Goal: Find specific page/section: Find specific page/section

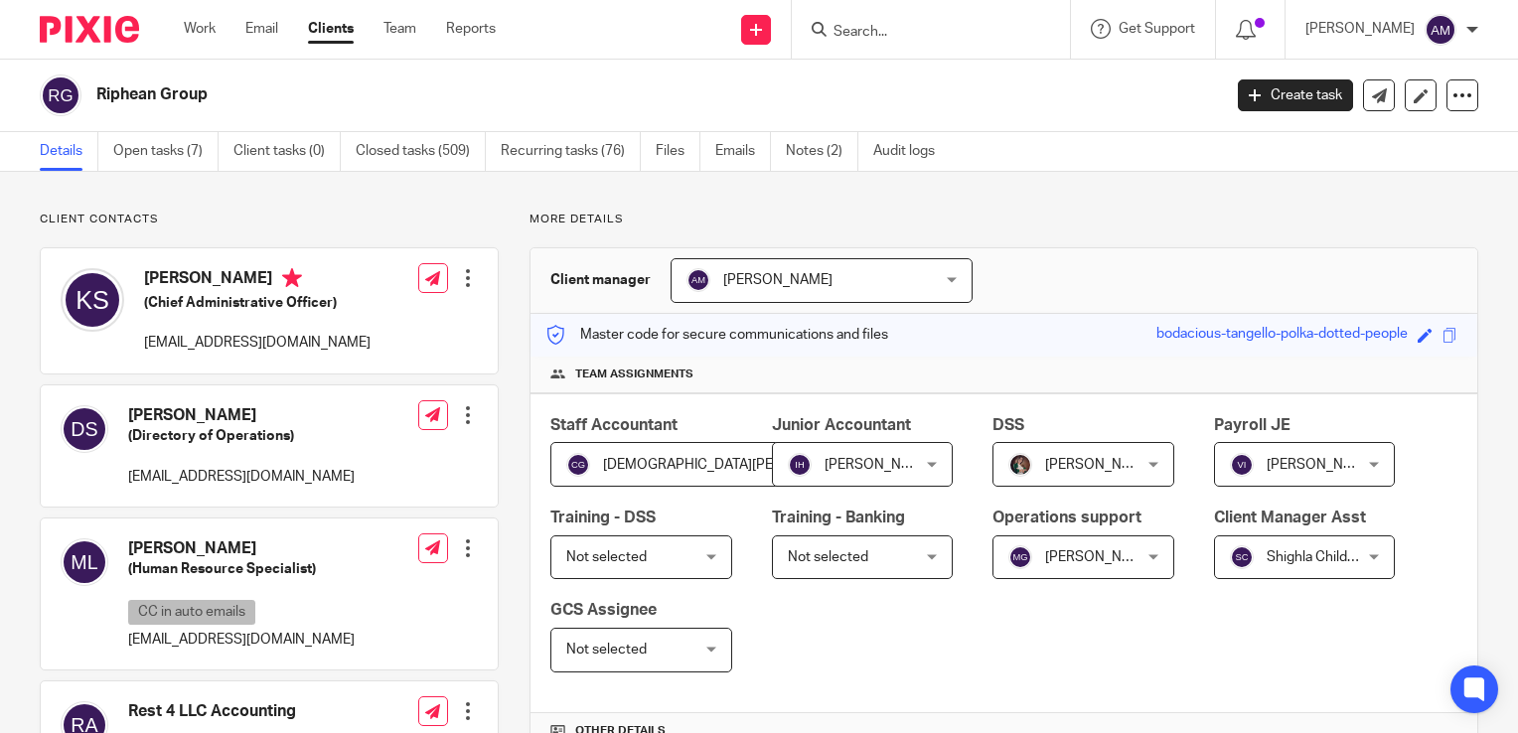
click at [893, 30] on input "Search" at bounding box center [920, 33] width 179 height 18
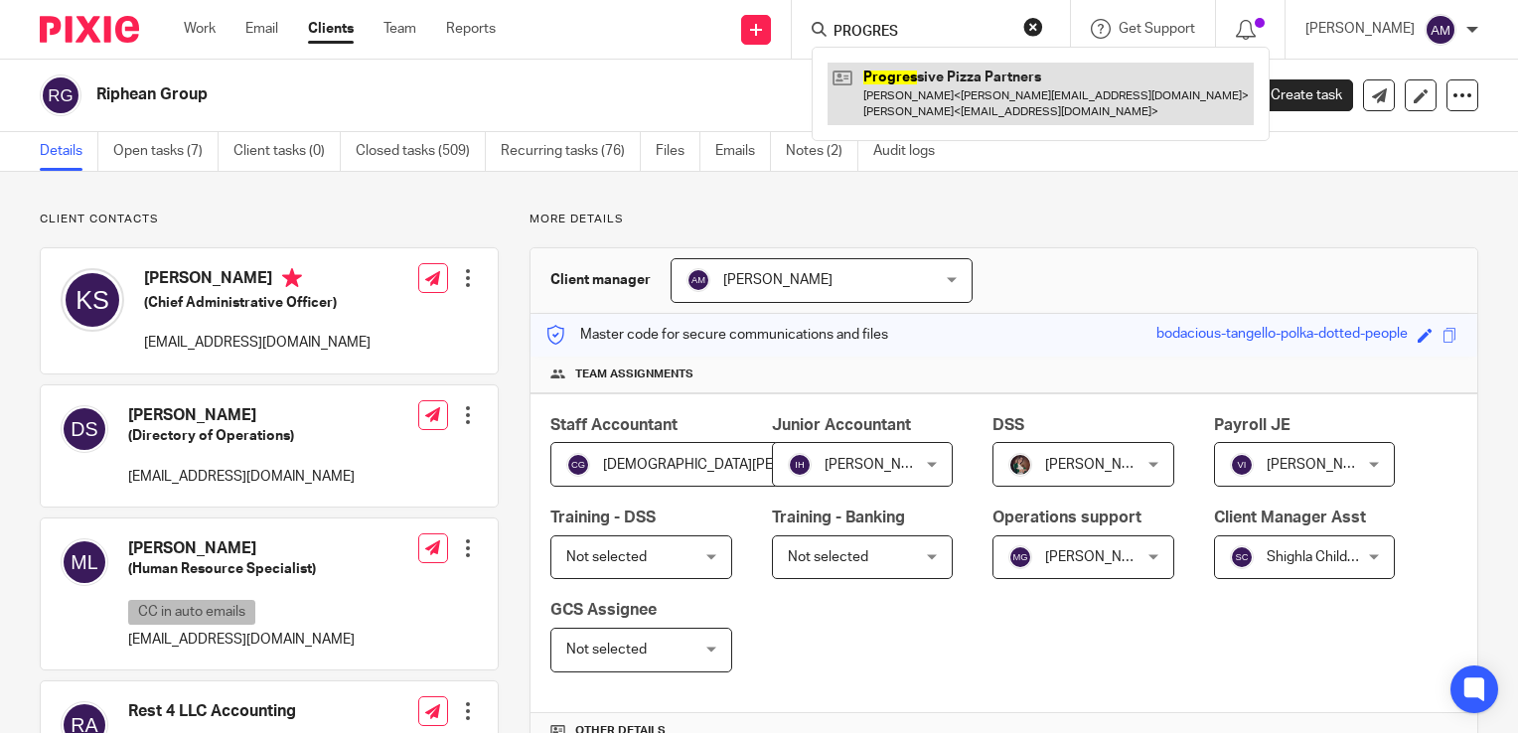
type input "PROGRES"
click at [965, 89] on link at bounding box center [1040, 94] width 426 height 62
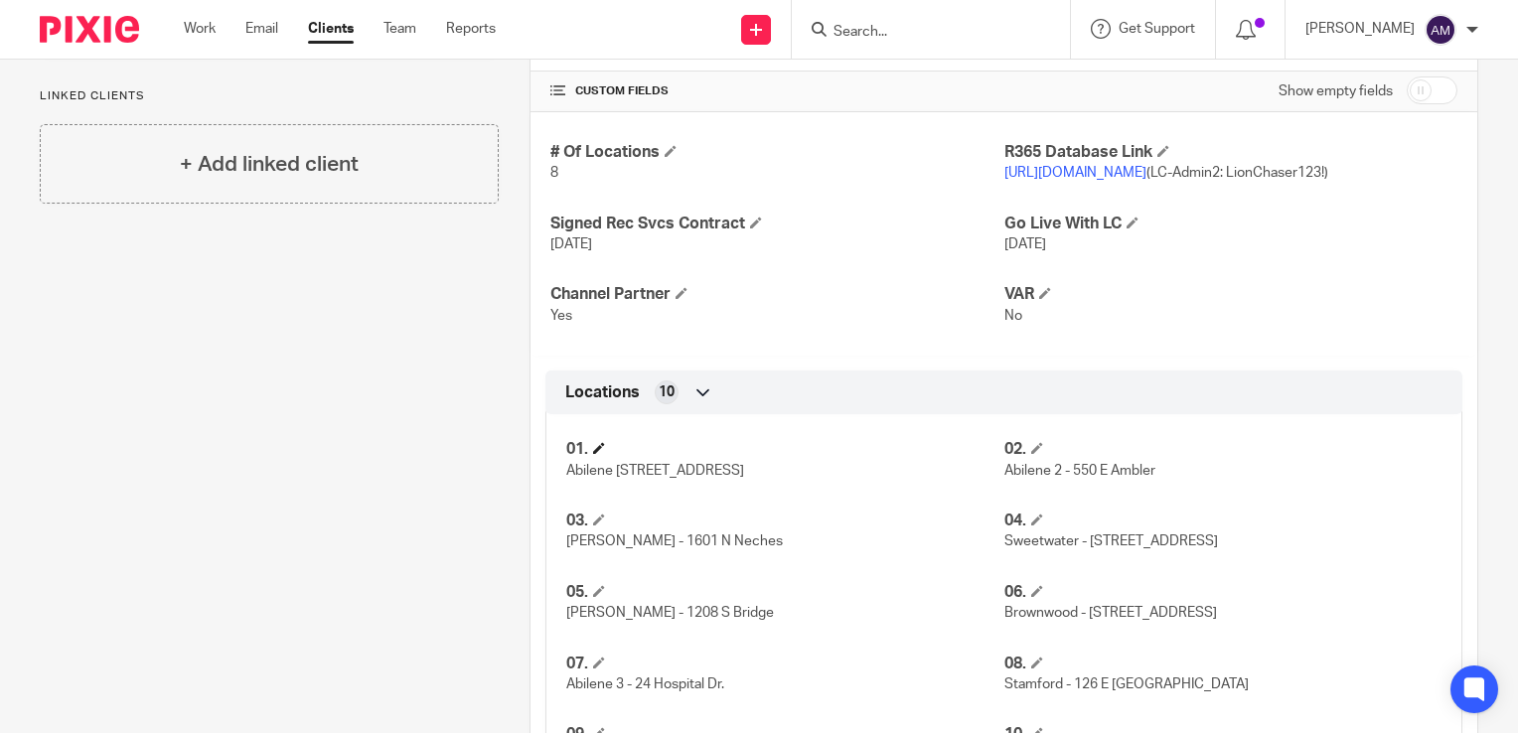
scroll to position [894, 0]
